Goal: Find specific page/section: Find specific page/section

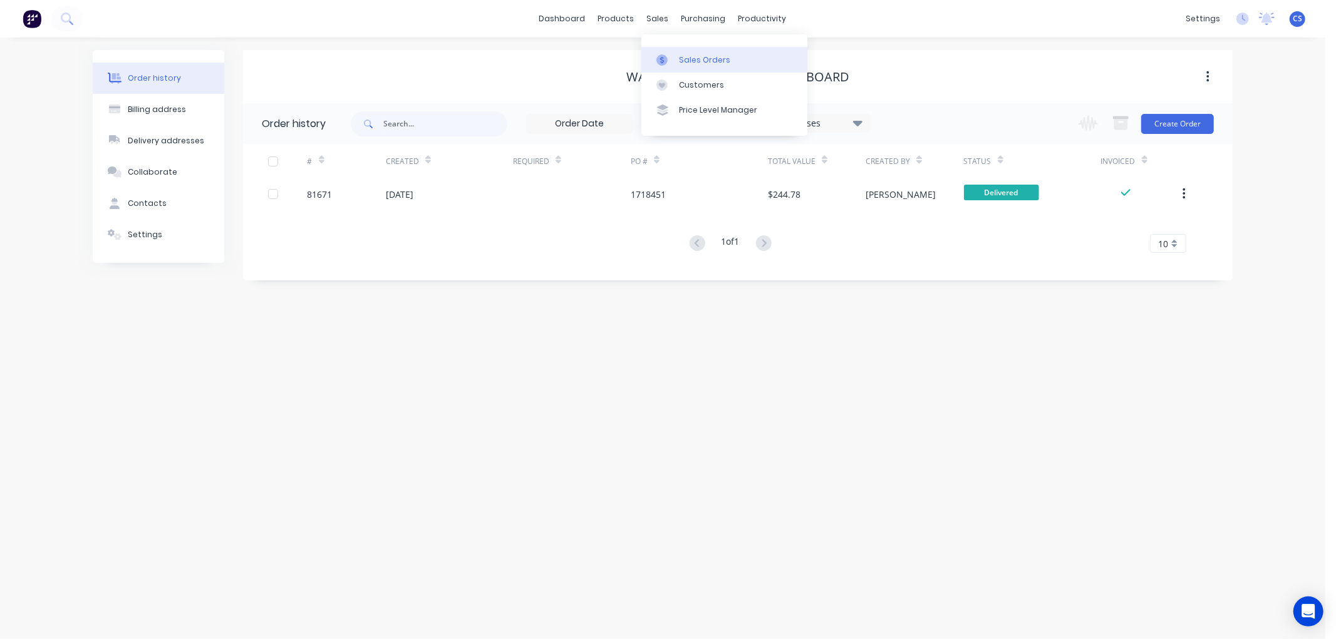
click at [679, 54] on div "Sales Orders" at bounding box center [704, 59] width 51 height 11
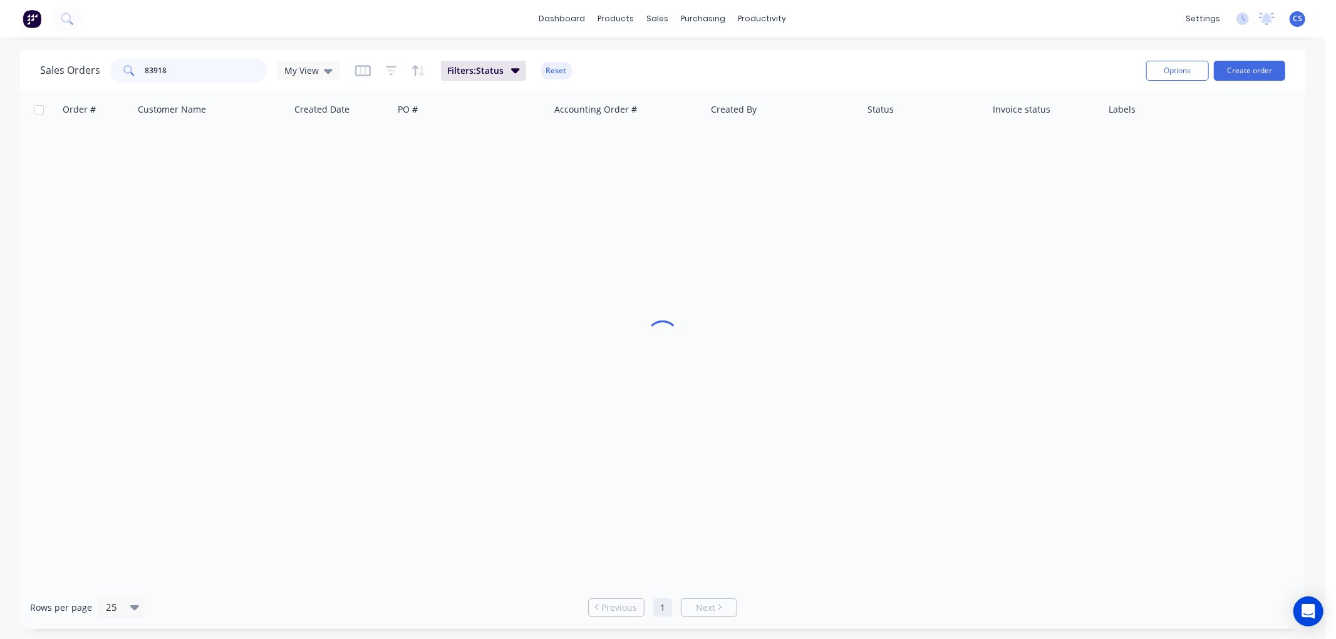
click at [188, 73] on input "83918" at bounding box center [206, 70] width 122 height 25
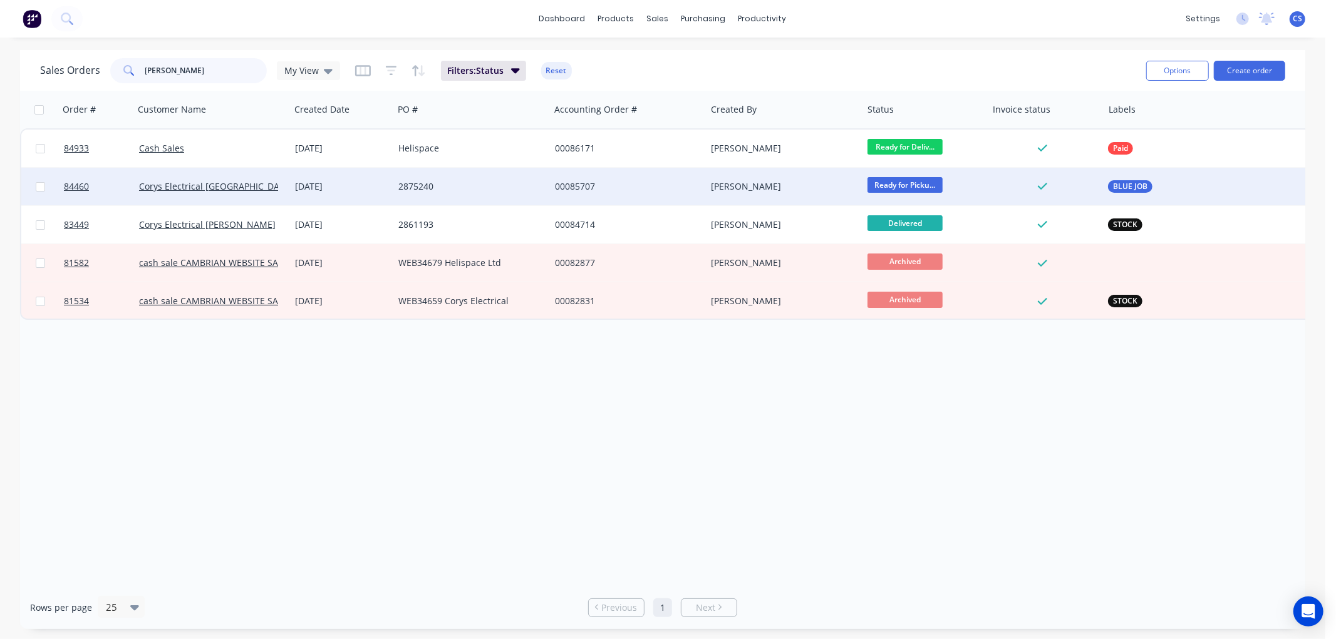
type input "[PERSON_NAME]"
click at [385, 185] on div "[DATE]" at bounding box center [341, 186] width 93 height 13
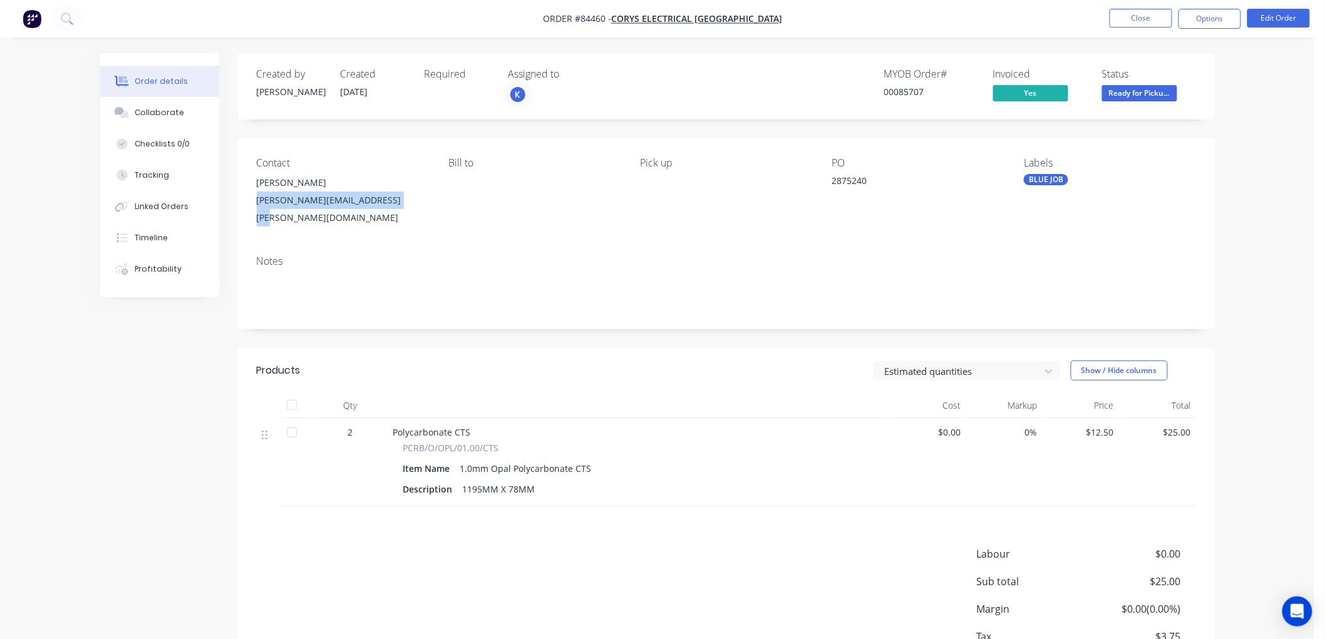
drag, startPoint x: 395, startPoint y: 199, endPoint x: 257, endPoint y: 201, distance: 137.8
click at [257, 201] on div "[PERSON_NAME][EMAIL_ADDRESS][PERSON_NAME][DOMAIN_NAME]" at bounding box center [343, 209] width 172 height 35
click at [1134, 21] on button "Close" at bounding box center [1141, 18] width 63 height 19
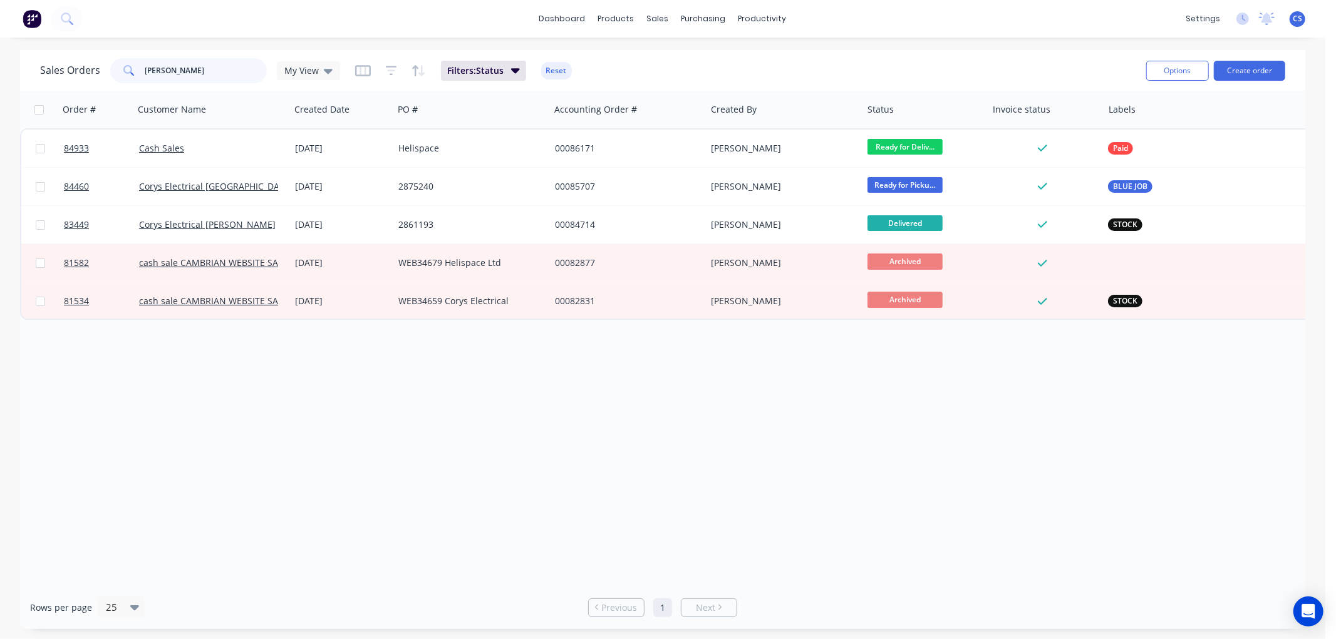
click at [210, 73] on input "[PERSON_NAME]" at bounding box center [206, 70] width 122 height 25
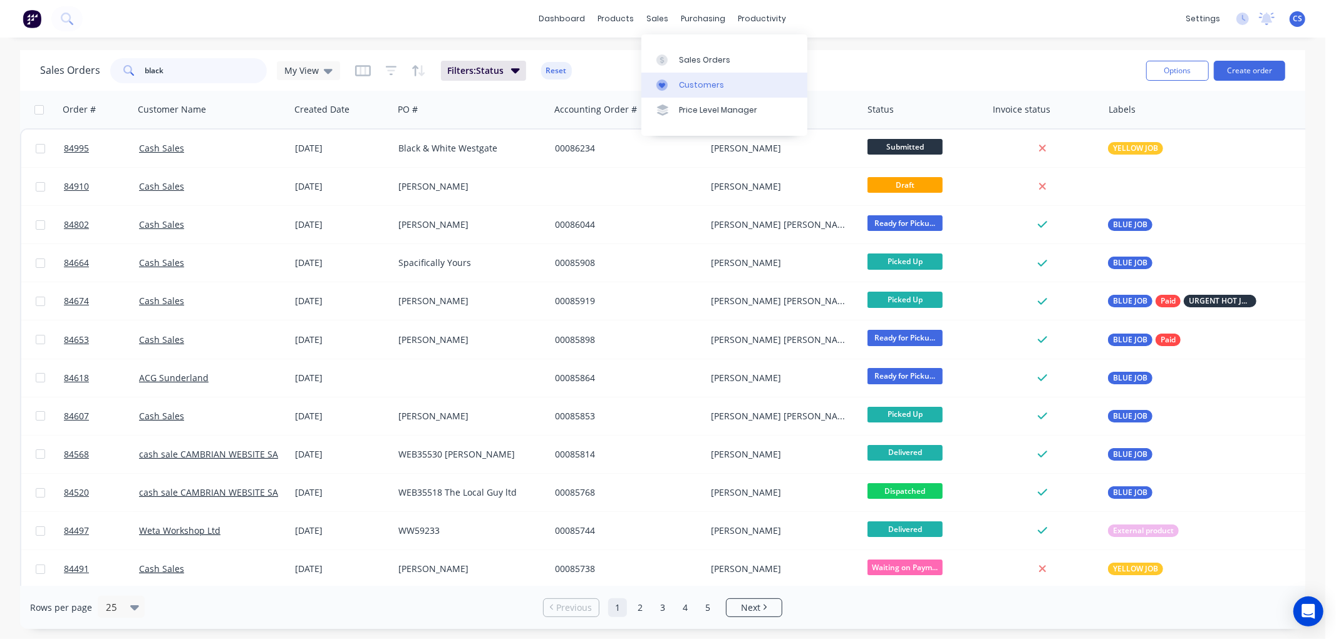
type input "black"
click at [677, 79] on link "Customers" at bounding box center [724, 85] width 166 height 25
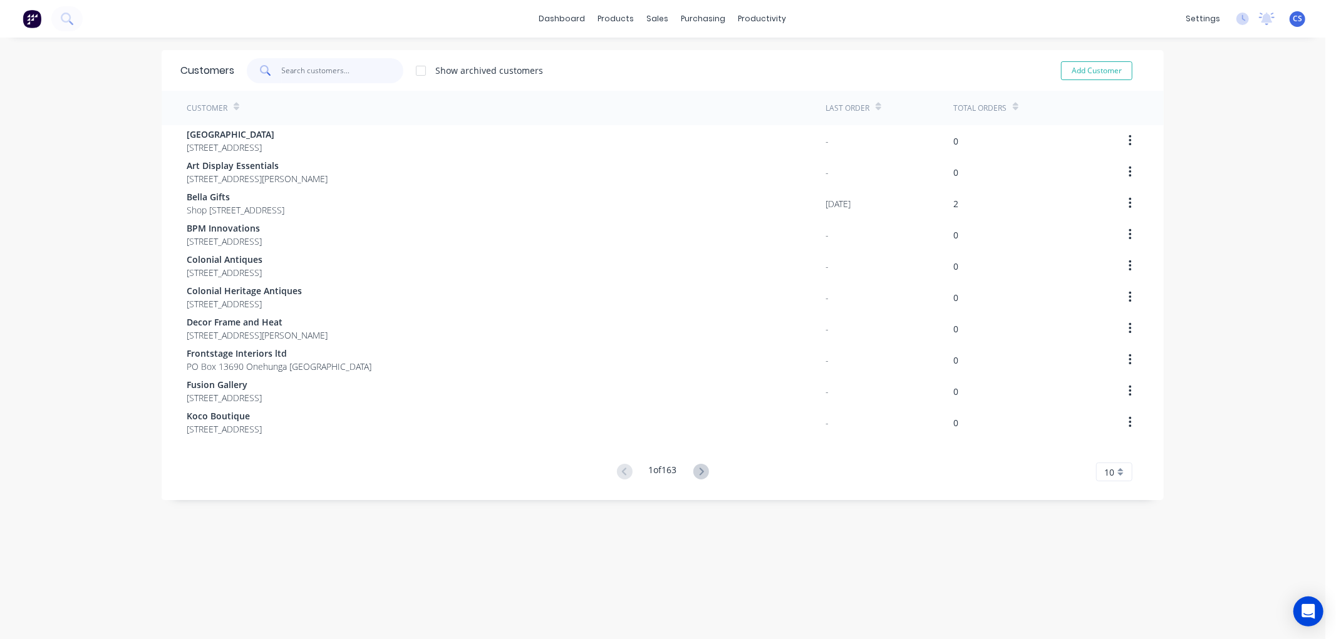
click at [352, 71] on input "text" at bounding box center [343, 70] width 122 height 25
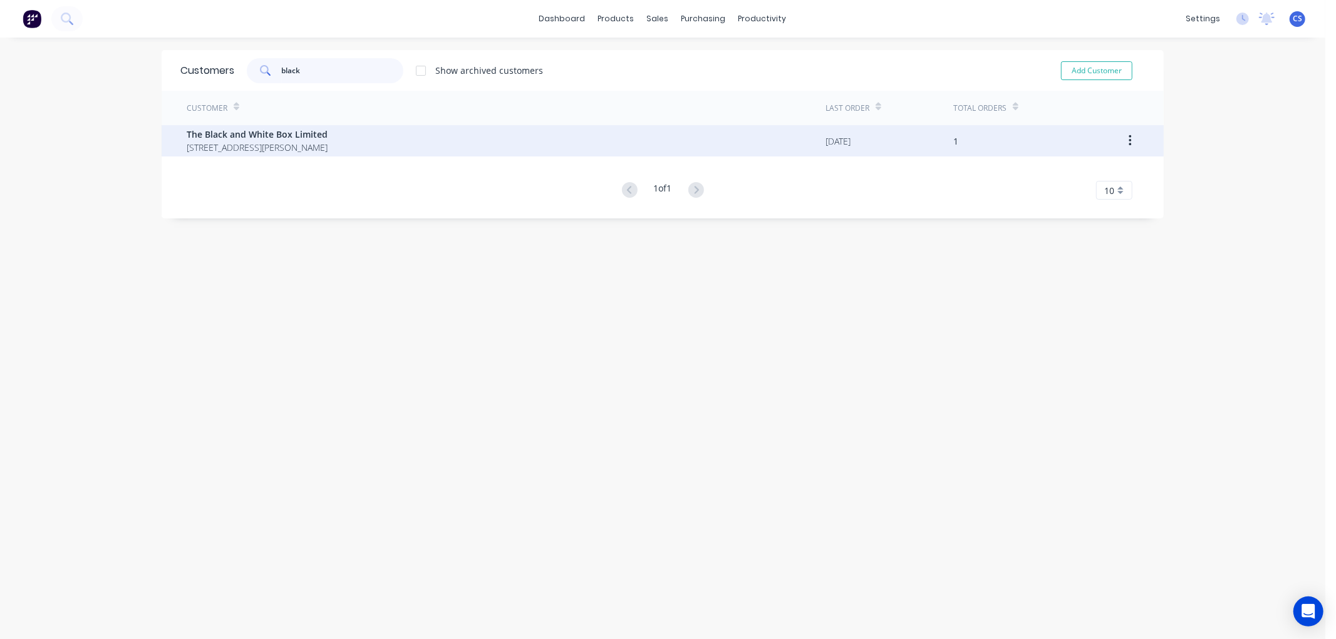
type input "black"
click at [326, 138] on span "The Black and White Box Limited" at bounding box center [257, 134] width 141 height 13
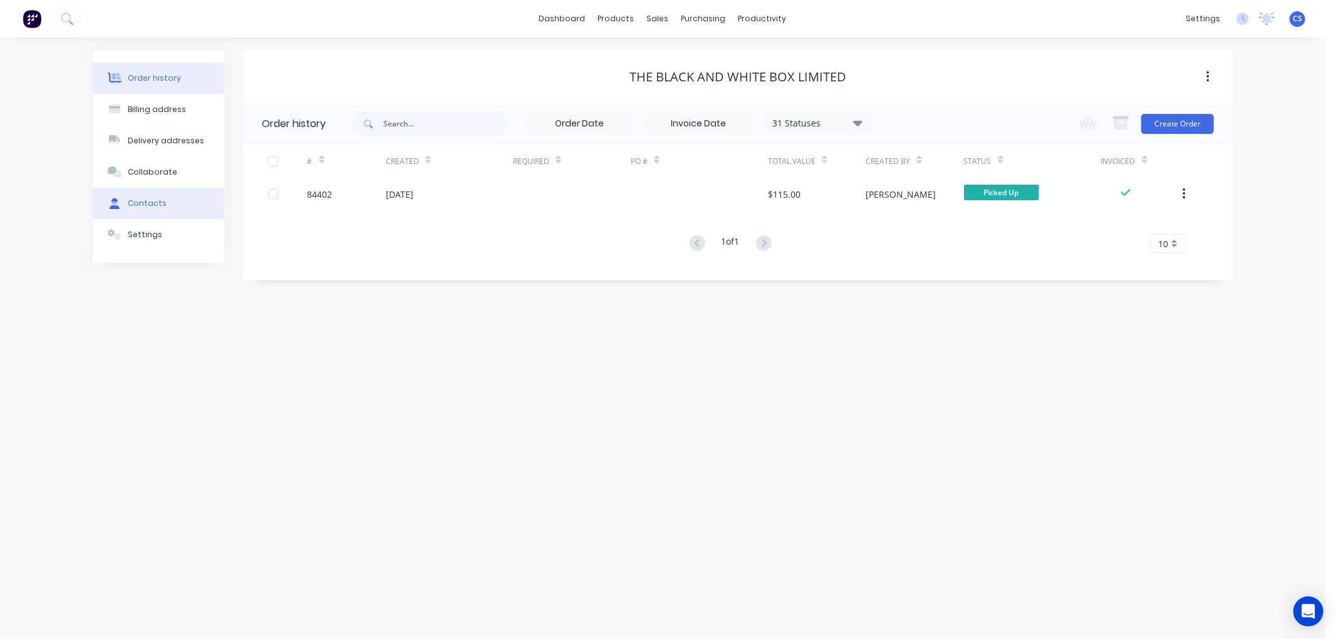
drag, startPoint x: 146, startPoint y: 210, endPoint x: 220, endPoint y: 210, distance: 74.5
click at [146, 209] on button "Contacts" at bounding box center [159, 203] width 132 height 31
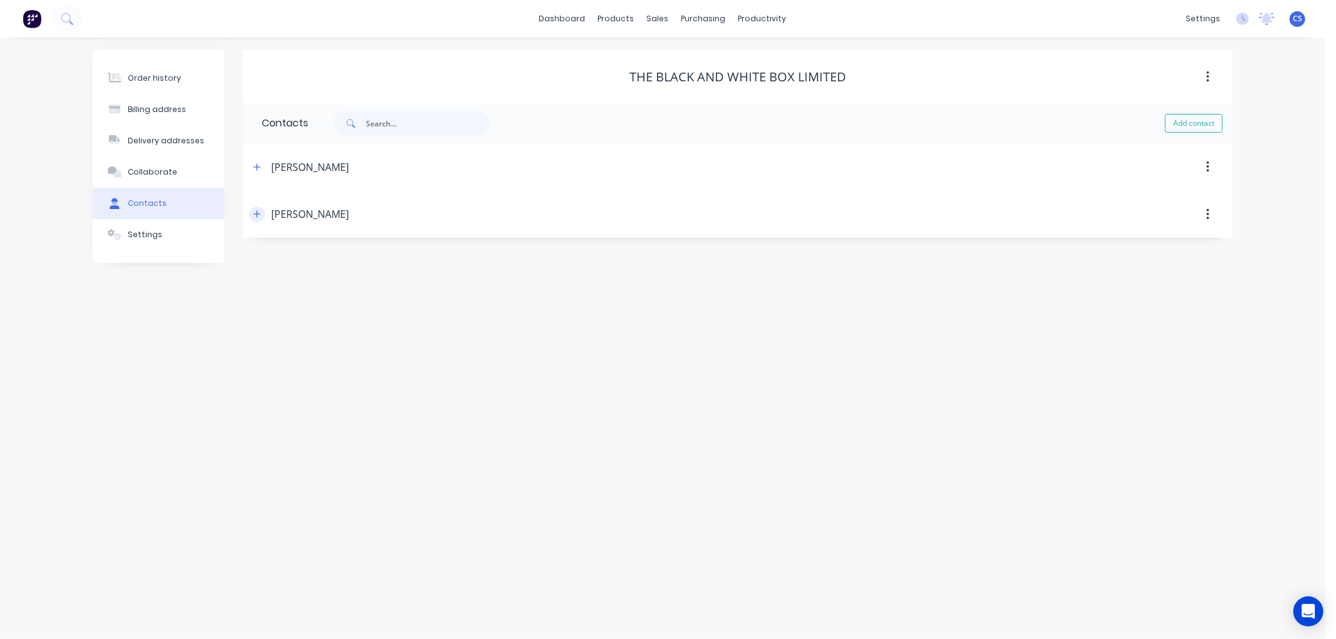
click at [257, 214] on icon "button" at bounding box center [257, 214] width 7 height 7
click at [253, 168] on icon "button" at bounding box center [257, 167] width 8 height 9
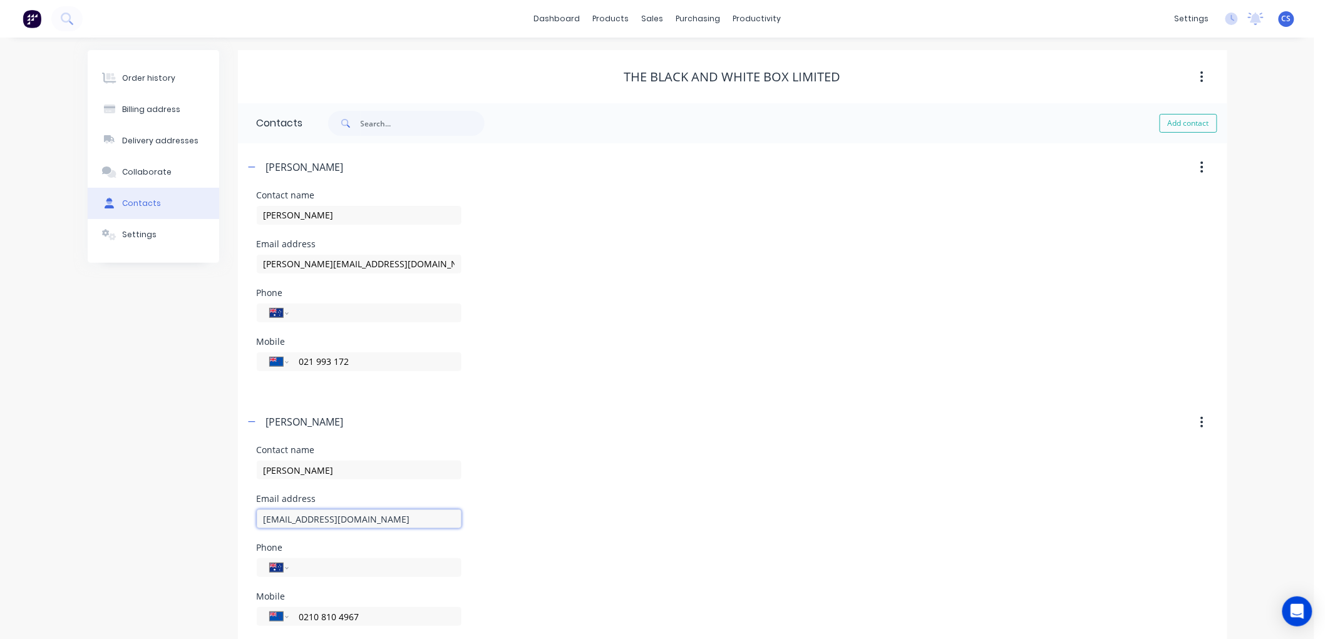
drag, startPoint x: 423, startPoint y: 520, endPoint x: 257, endPoint y: 523, distance: 165.4
click at [257, 523] on input "[EMAIL_ADDRESS][DOMAIN_NAME]" at bounding box center [359, 519] width 205 height 19
click at [665, 52] on link "Sales Orders" at bounding box center [719, 59] width 166 height 25
